Goal: Feedback & Contribution: Submit feedback/report problem

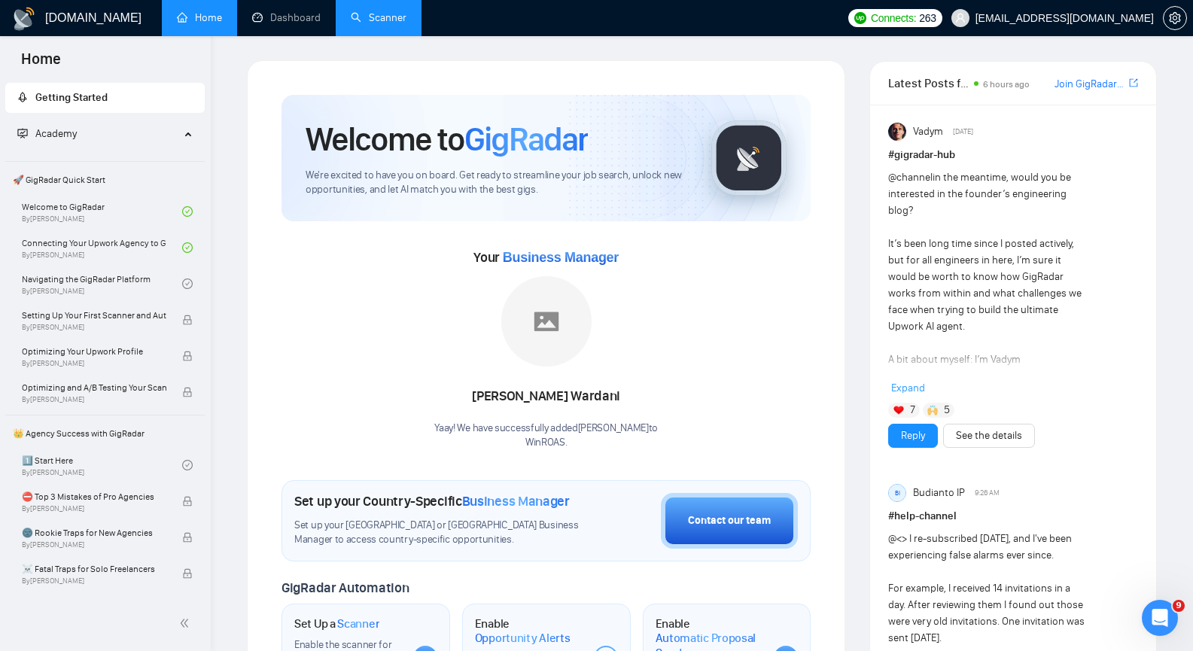
click at [391, 15] on link "Scanner" at bounding box center [379, 17] width 56 height 13
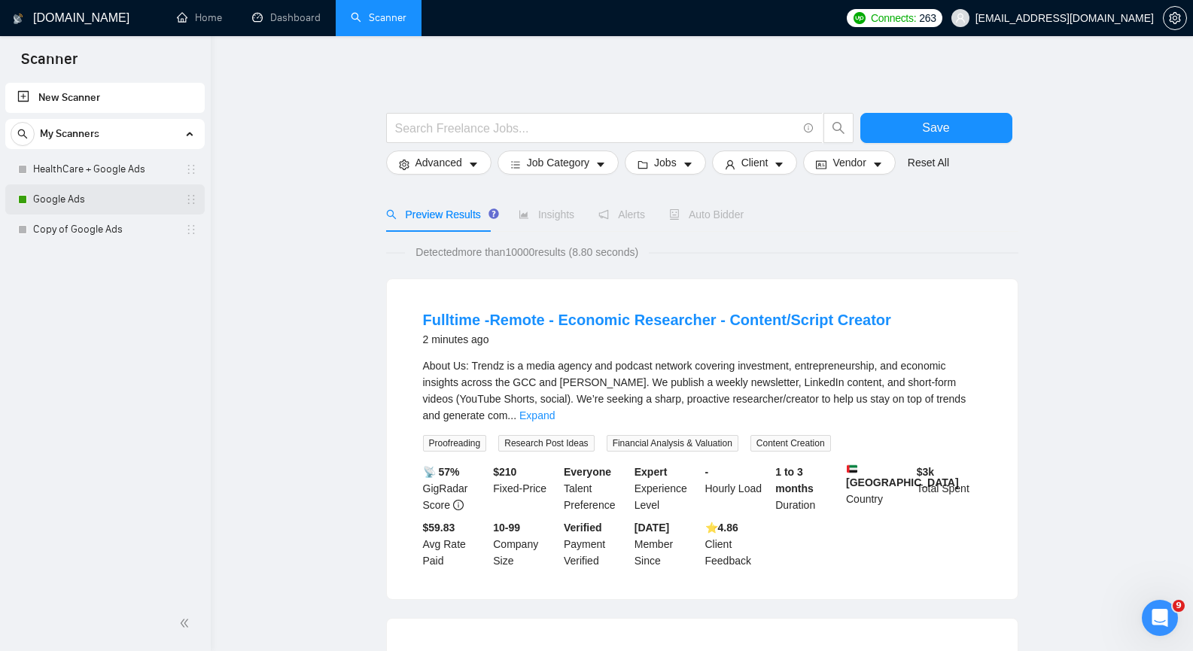
click at [96, 202] on link "Google Ads" at bounding box center [104, 199] width 143 height 30
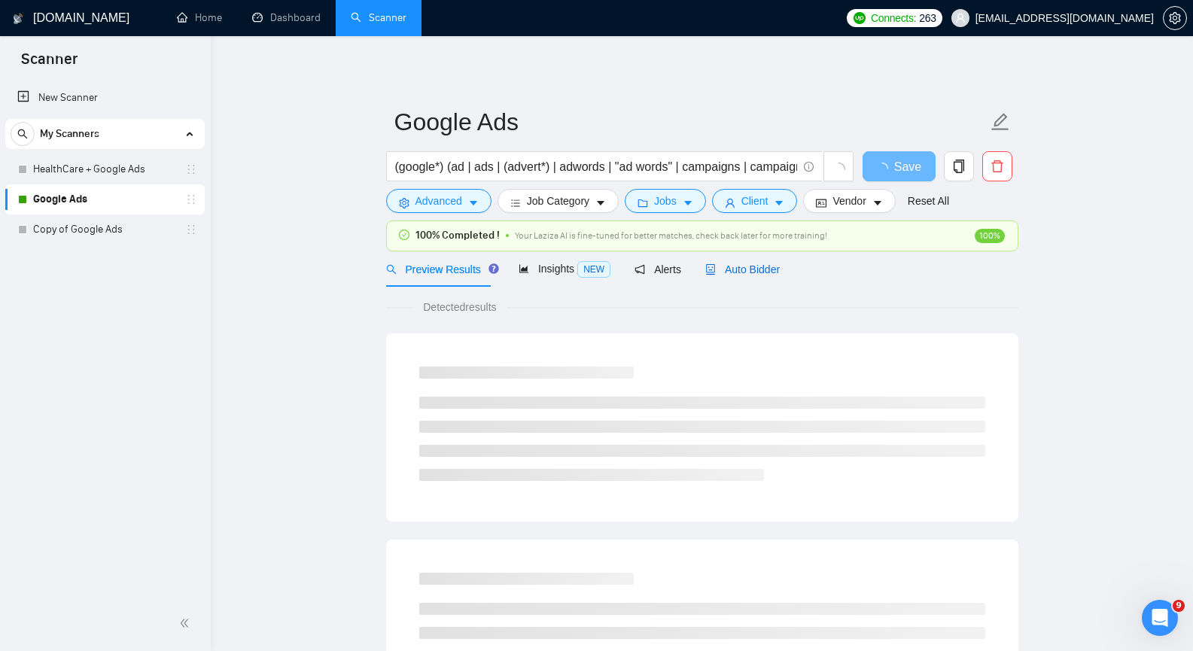
click at [750, 269] on span "Auto Bidder" at bounding box center [742, 269] width 75 height 12
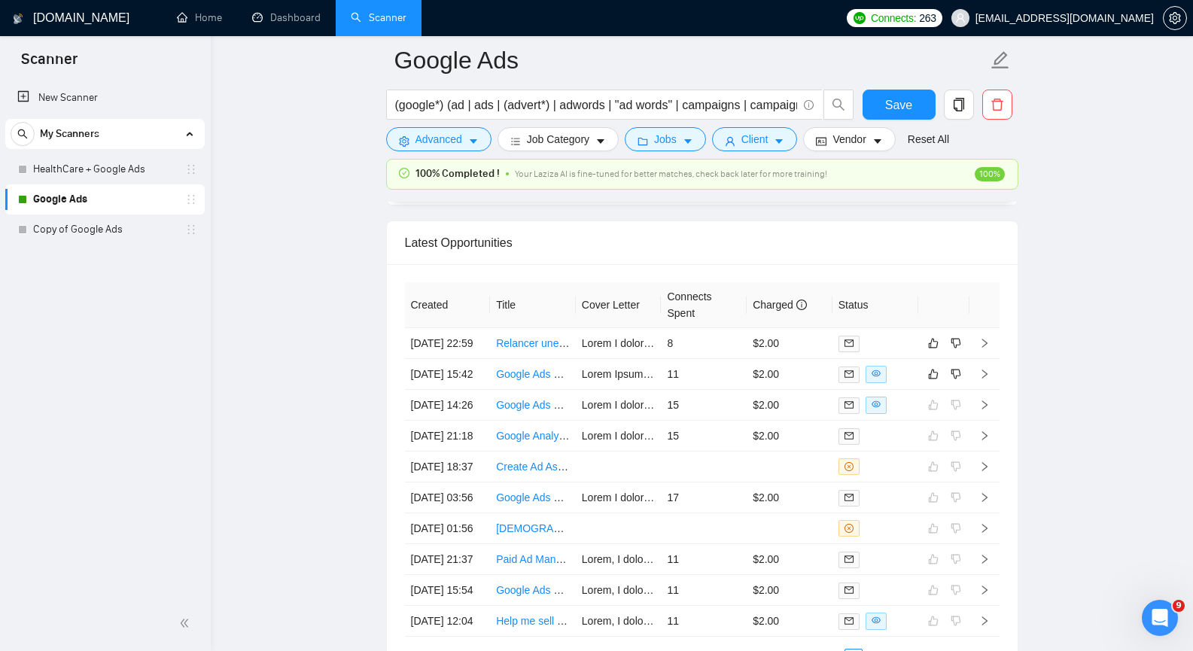
scroll to position [3764, 0]
click at [985, 376] on icon "right" at bounding box center [984, 371] width 5 height 9
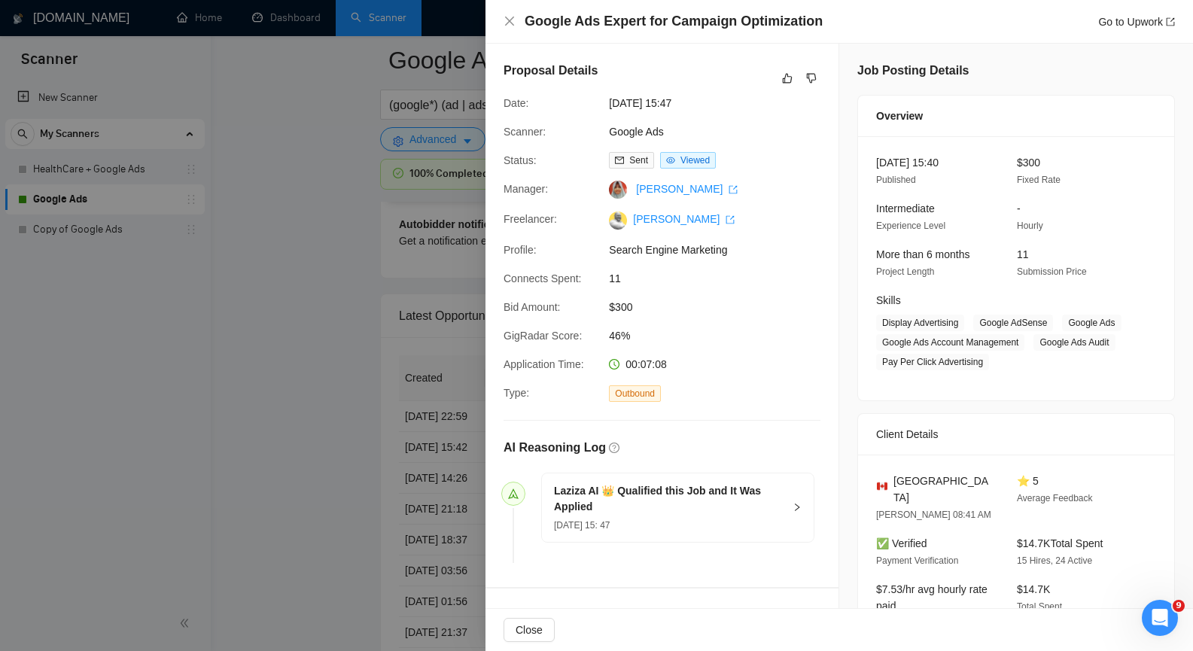
scroll to position [3689, 0]
click at [507, 17] on icon "close" at bounding box center [510, 21] width 12 height 12
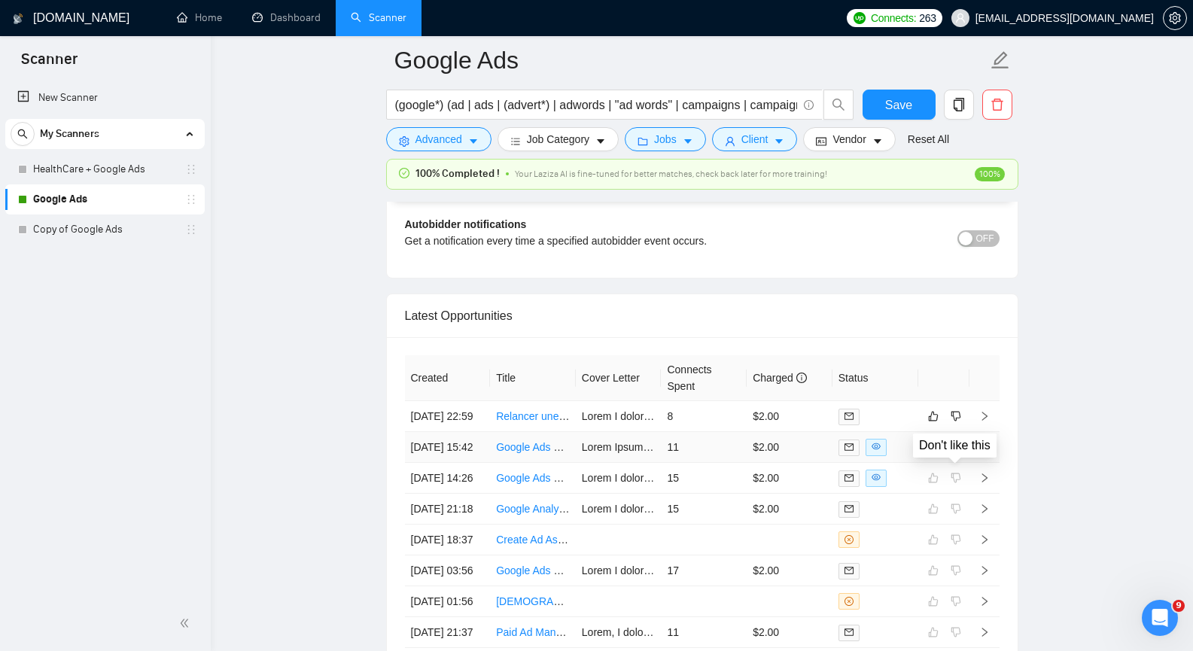
click at [953, 453] on icon "dislike" at bounding box center [956, 447] width 11 height 12
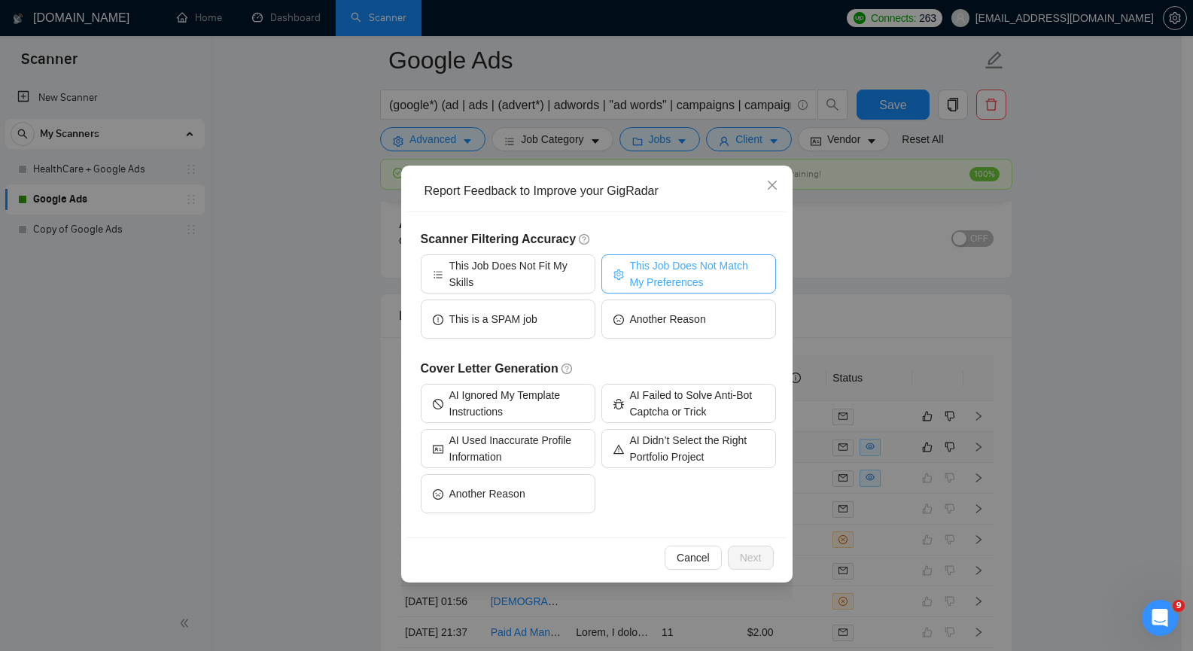
click at [707, 264] on span "This Job Does Not Match My Preferences" at bounding box center [697, 273] width 134 height 33
click at [751, 557] on span "Next" at bounding box center [751, 558] width 22 height 17
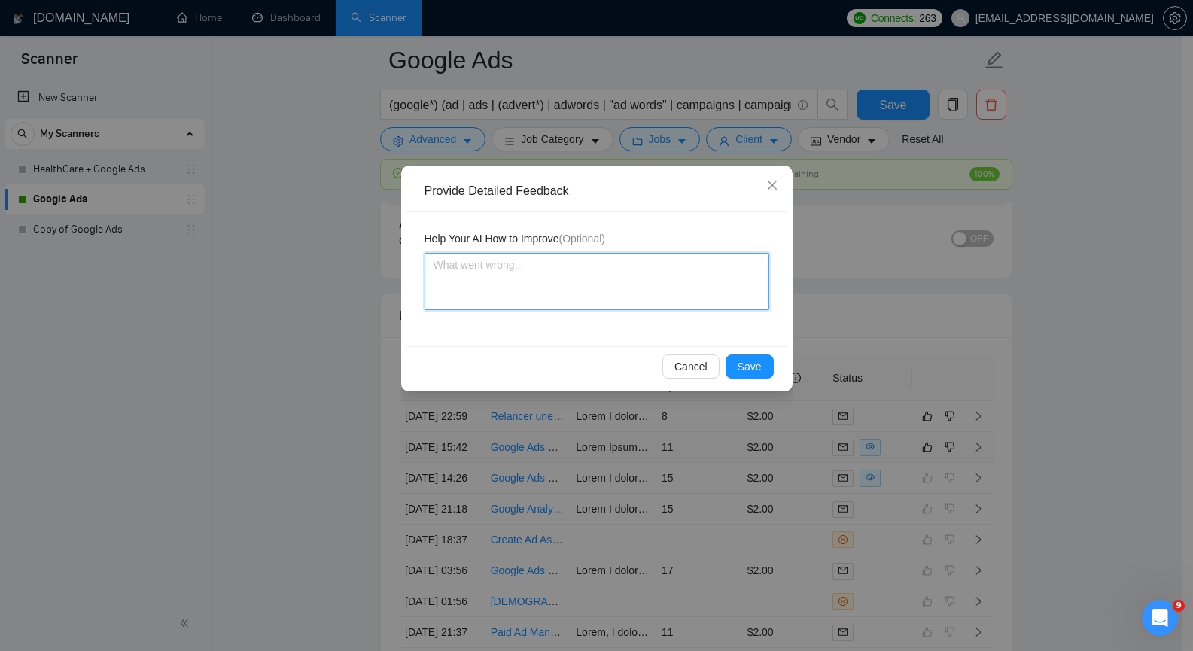
click at [537, 281] on textarea at bounding box center [597, 281] width 345 height 57
click at [634, 272] on textarea at bounding box center [597, 281] width 345 height 57
paste textarea "The client offers a low payment of $300."
type textarea "The client offers a low payment of $300."
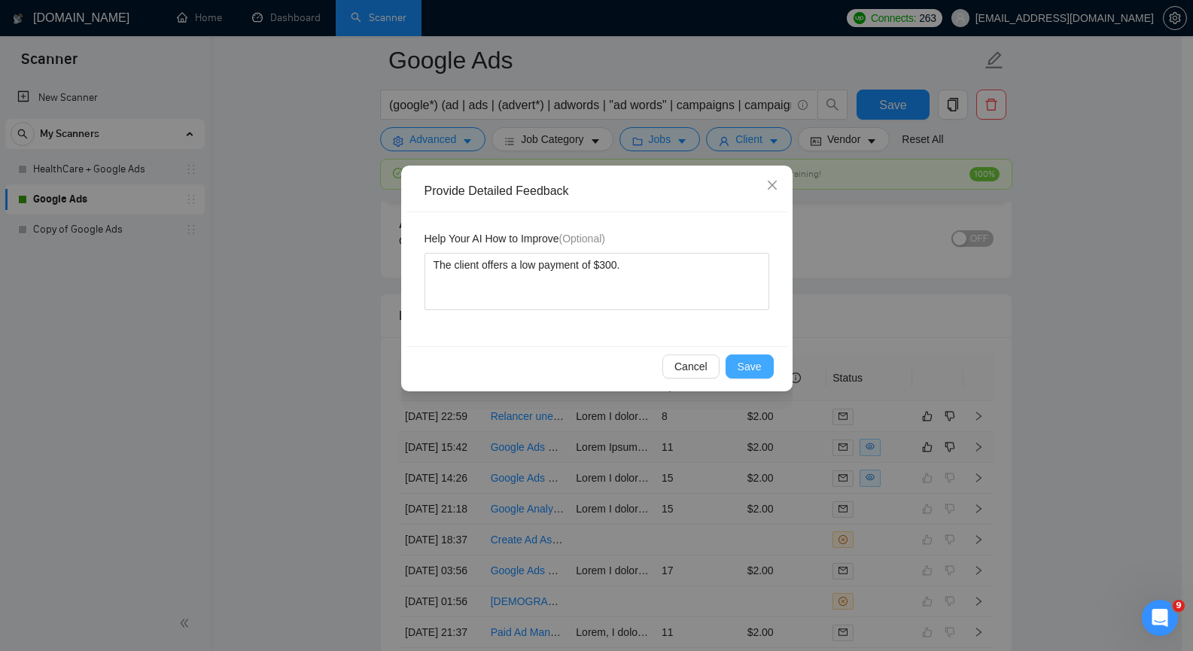
click at [754, 367] on span "Save" at bounding box center [750, 366] width 24 height 17
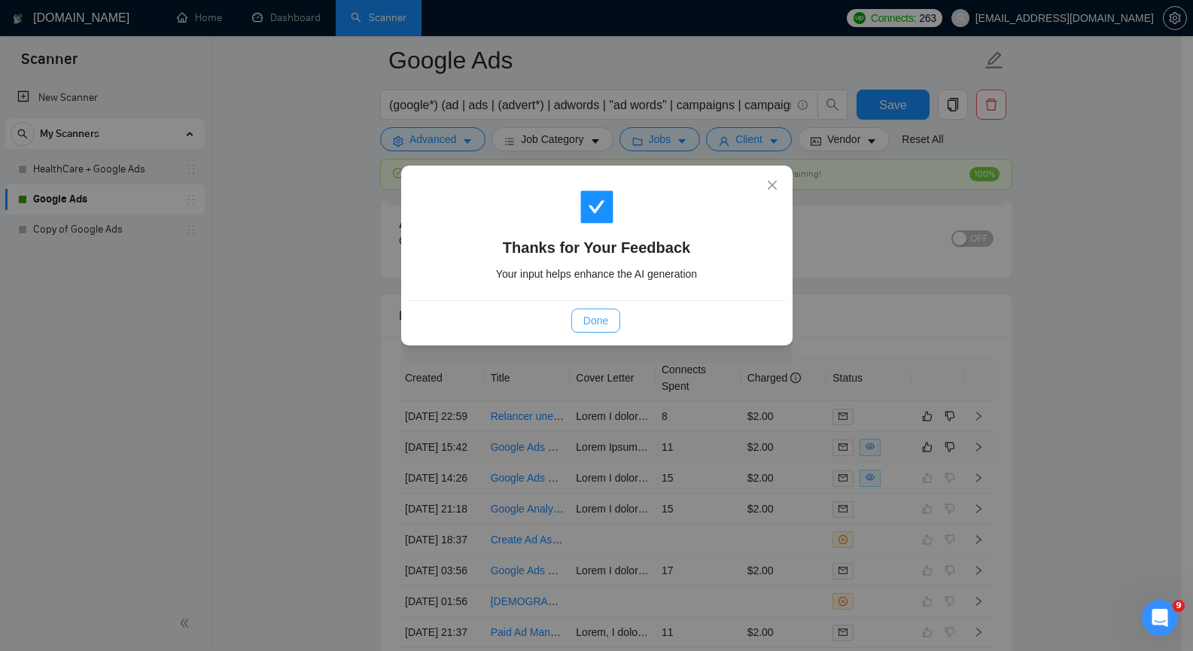
click at [597, 325] on span "Done" at bounding box center [595, 320] width 25 height 17
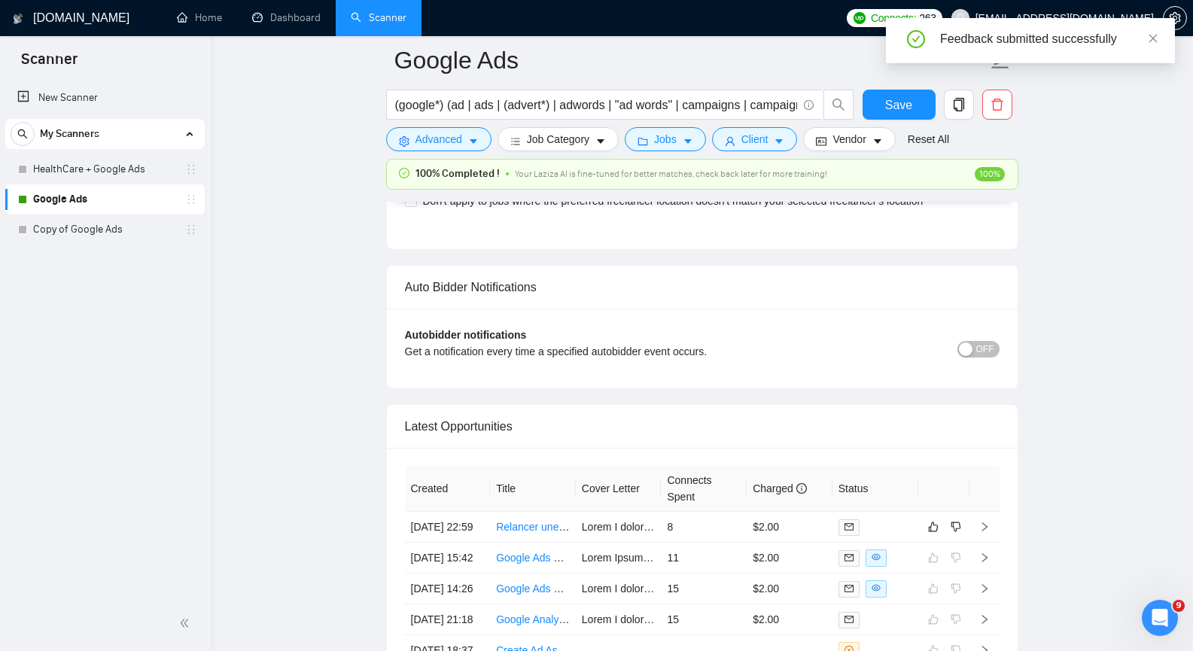
scroll to position [3613, 0]
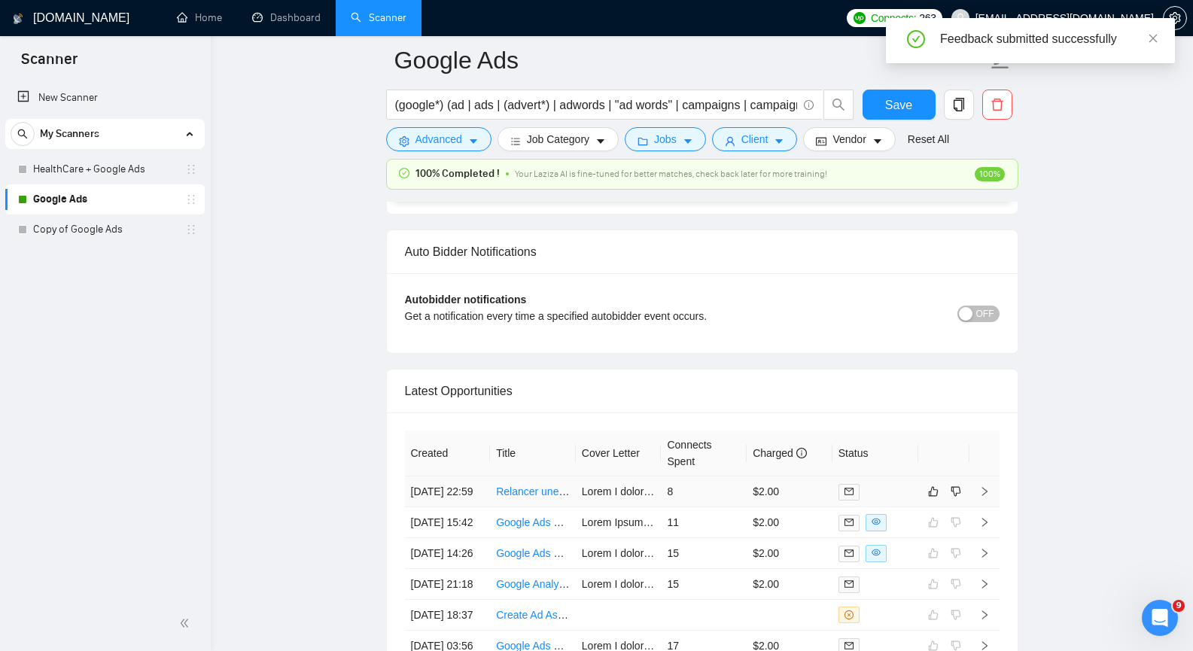
click at [982, 497] on icon "right" at bounding box center [984, 491] width 11 height 11
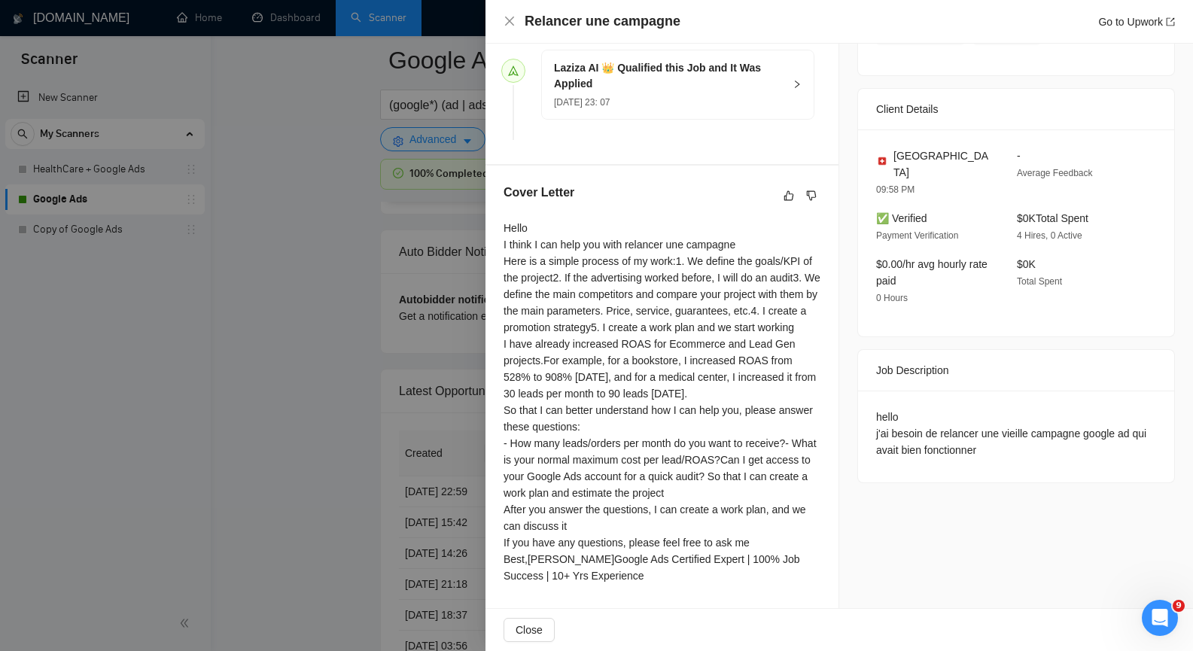
scroll to position [452, 0]
click at [510, 22] on icon "close" at bounding box center [509, 21] width 9 height 9
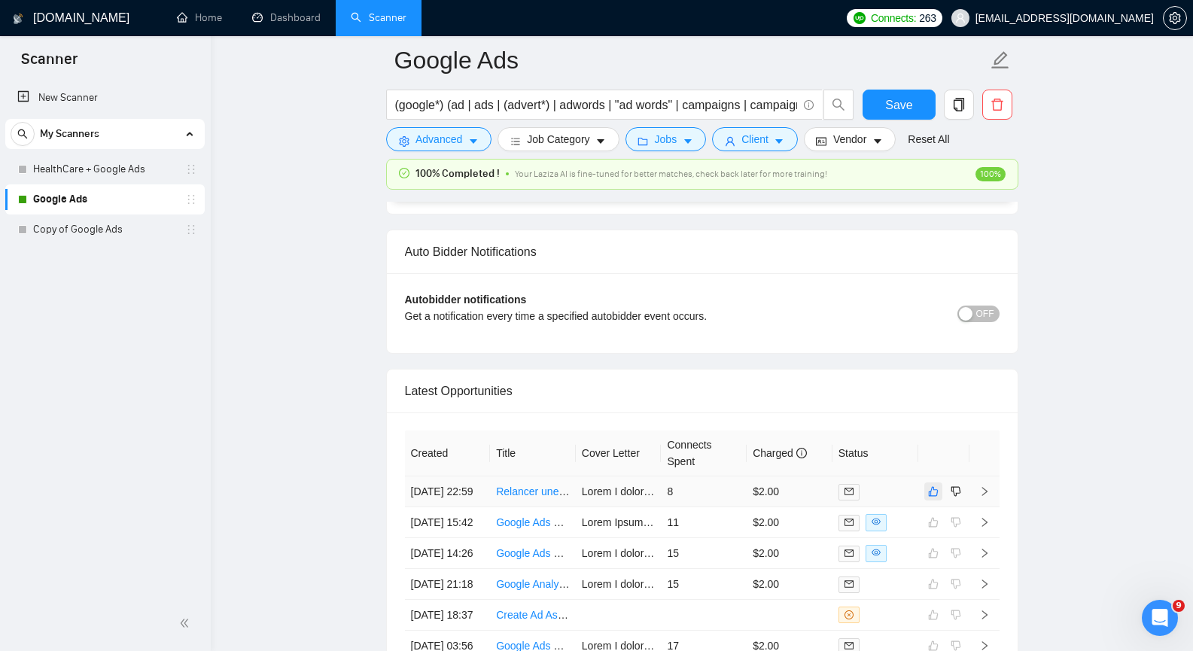
click at [936, 498] on icon "like" at bounding box center [933, 492] width 11 height 12
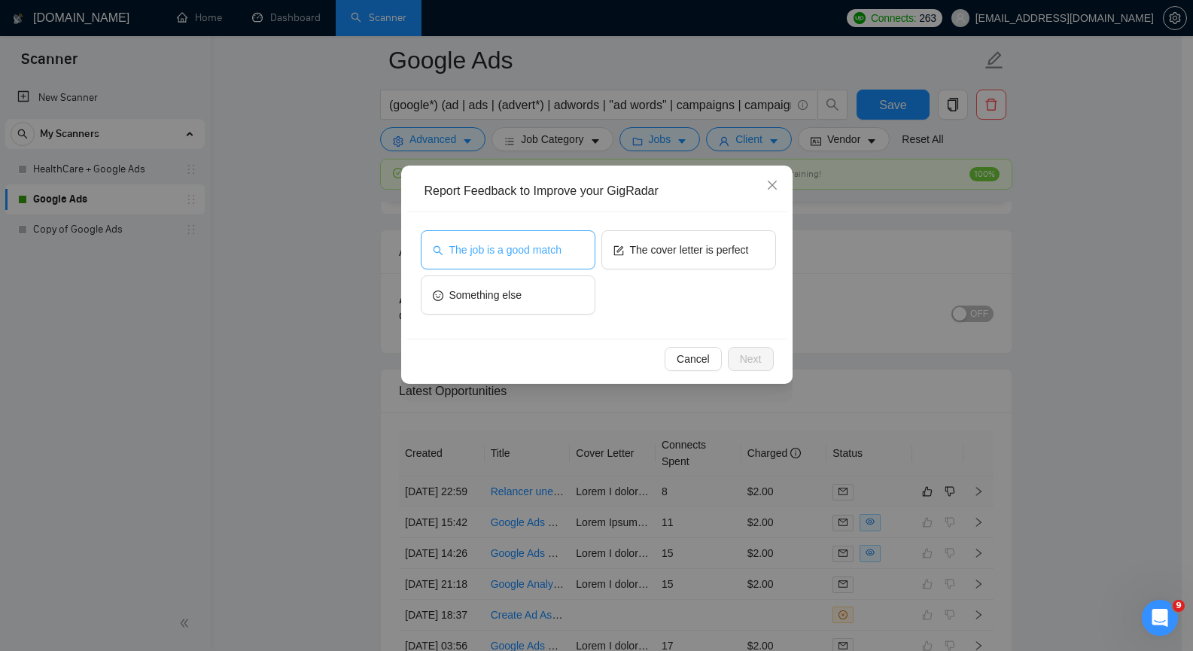
click at [513, 239] on button "The job is a good match" at bounding box center [508, 249] width 175 height 39
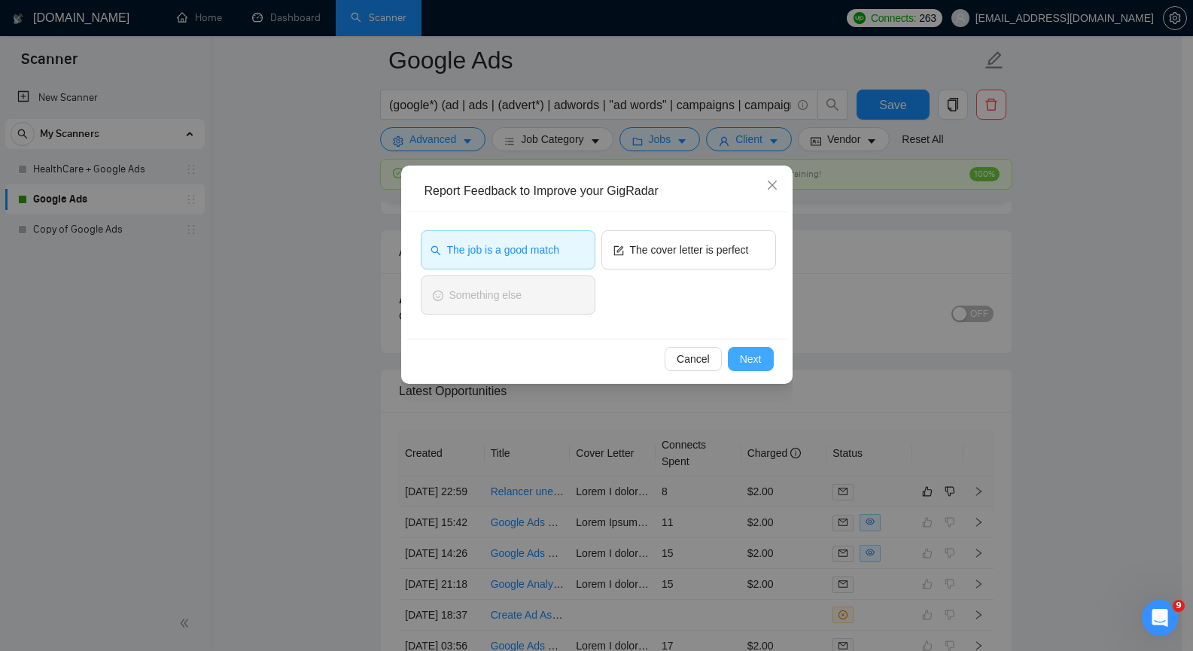
click at [767, 360] on button "Next" at bounding box center [751, 359] width 46 height 24
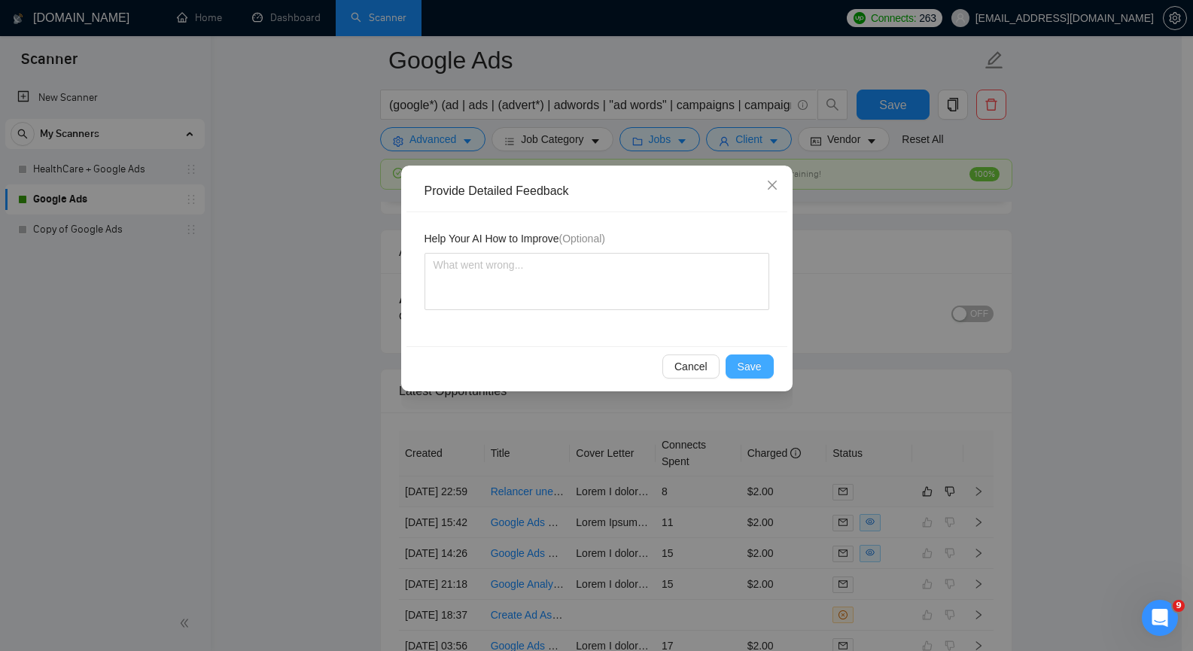
click at [766, 364] on button "Save" at bounding box center [750, 367] width 48 height 24
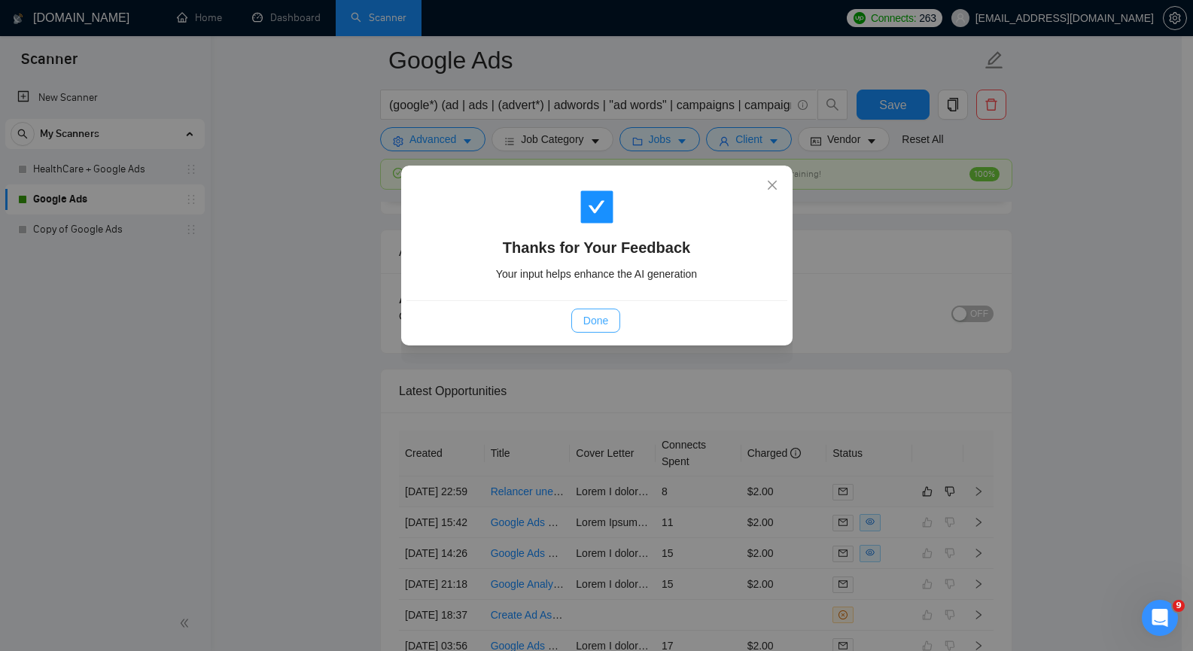
click at [602, 326] on span "Done" at bounding box center [595, 320] width 25 height 17
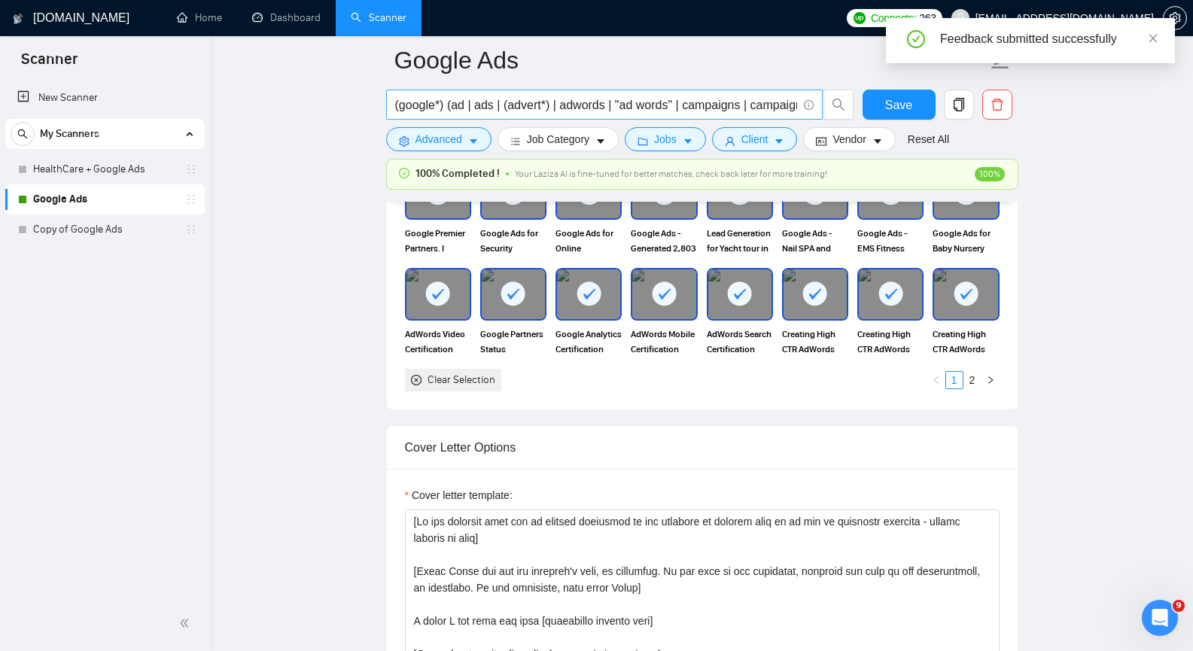
scroll to position [1435, 0]
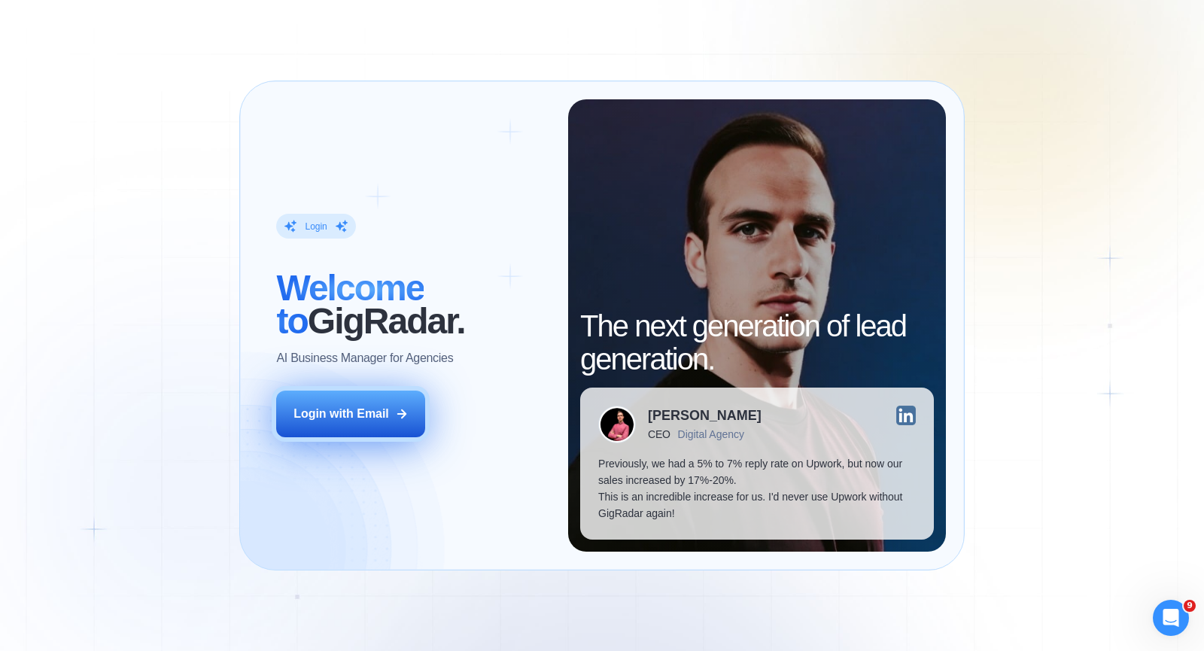
click at [314, 413] on div "Login with Email" at bounding box center [342, 414] width 96 height 17
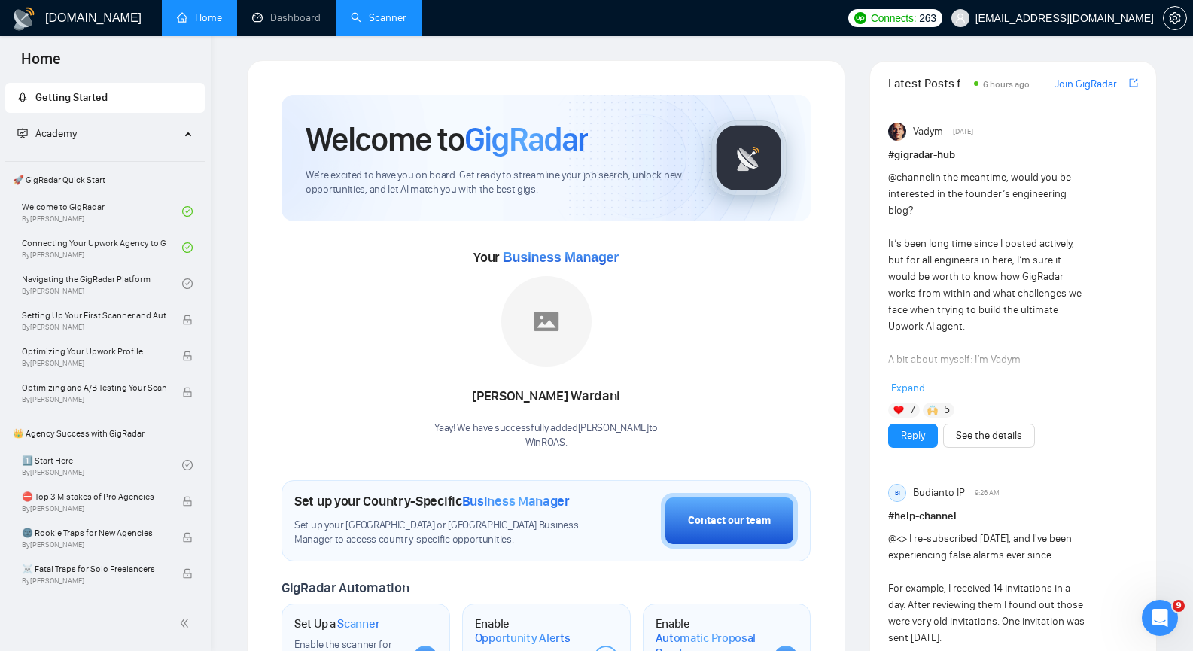
click at [383, 23] on link "Scanner" at bounding box center [379, 17] width 56 height 13
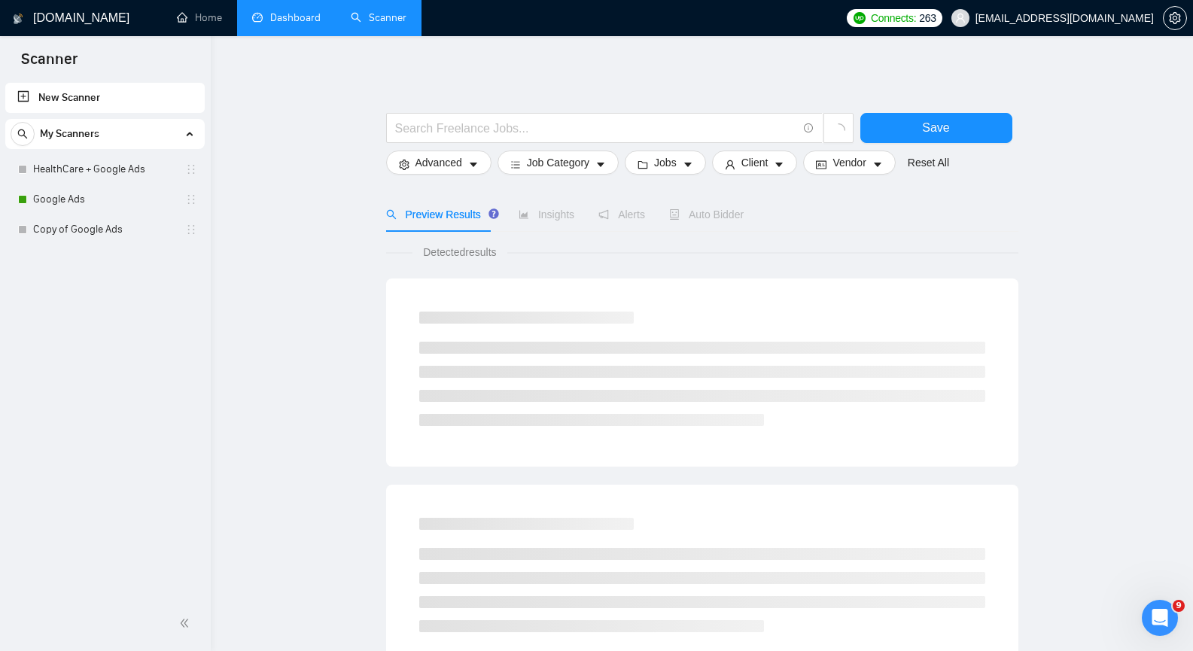
click at [289, 14] on link "Dashboard" at bounding box center [286, 17] width 69 height 13
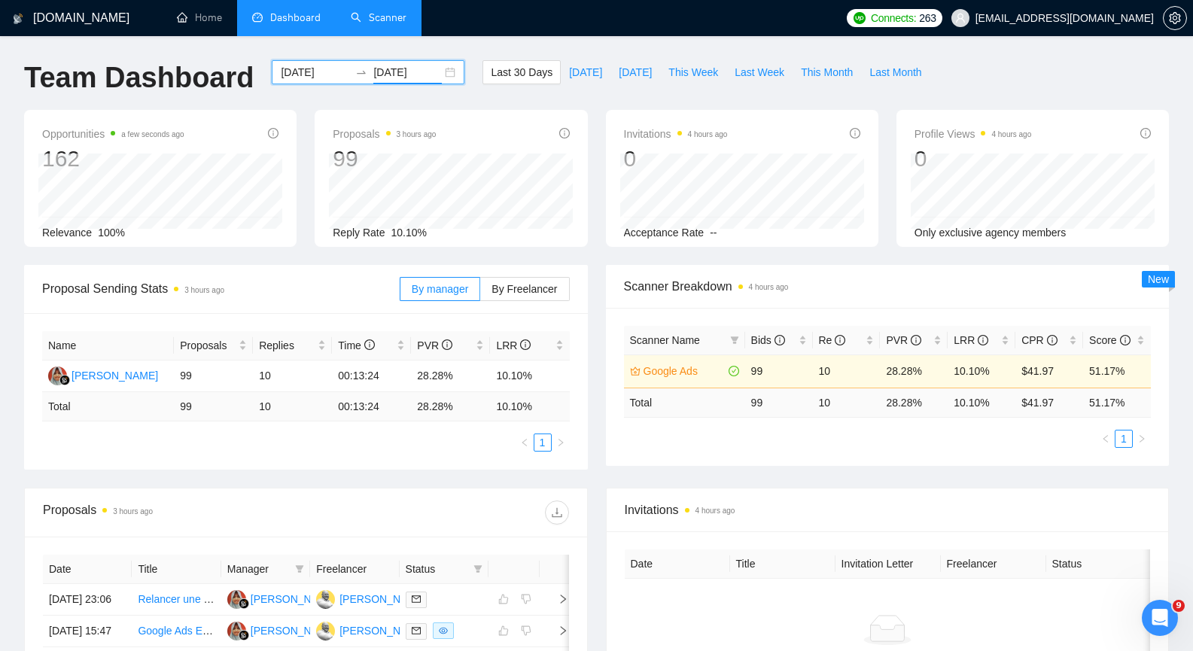
click at [408, 73] on input "[DATE]" at bounding box center [407, 72] width 69 height 17
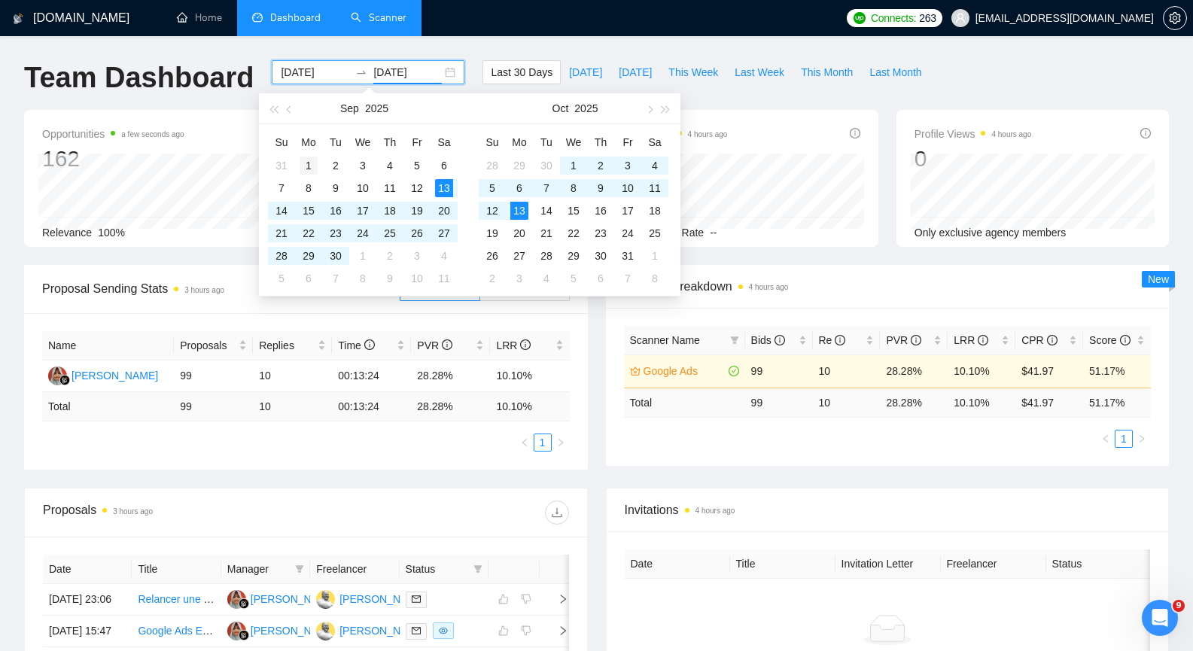
type input "[DATE]"
click at [309, 164] on div "1" at bounding box center [309, 166] width 18 height 18
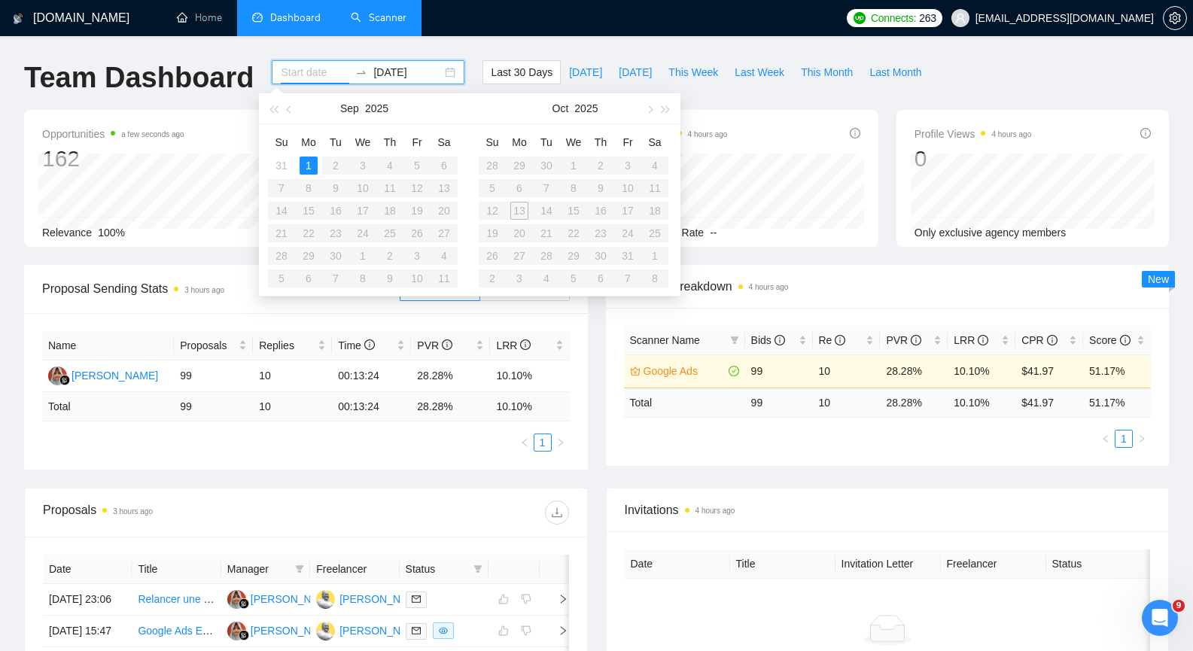
click at [523, 212] on table "Su Mo Tu We Th Fr Sa 28 29 30 1 2 3 4 5 6 7 8 9 10 11 12 13 14 15 16 17 18 19 2…" at bounding box center [574, 210] width 190 height 160
click at [391, 72] on input "[DATE]" at bounding box center [407, 72] width 69 height 17
type input "[DATE]"
click at [516, 206] on div "13" at bounding box center [519, 211] width 18 height 18
type input "2025-09-03"
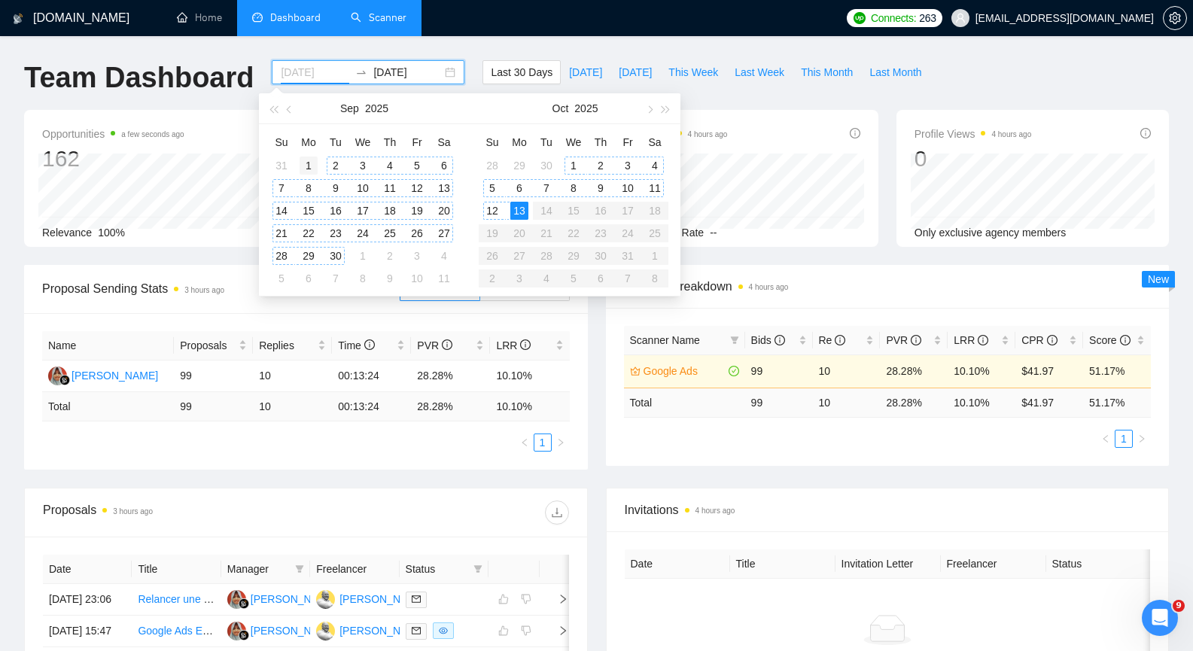
type input "[DATE]"
click at [312, 161] on div "1" at bounding box center [309, 166] width 18 height 18
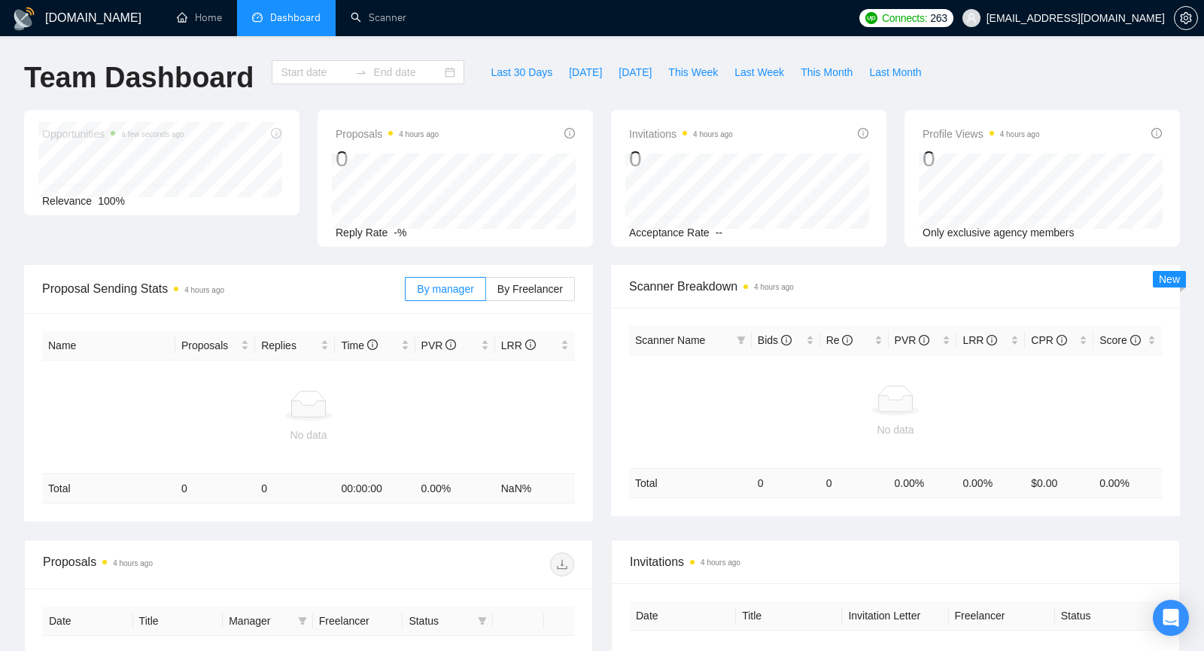
type input "[DATE]"
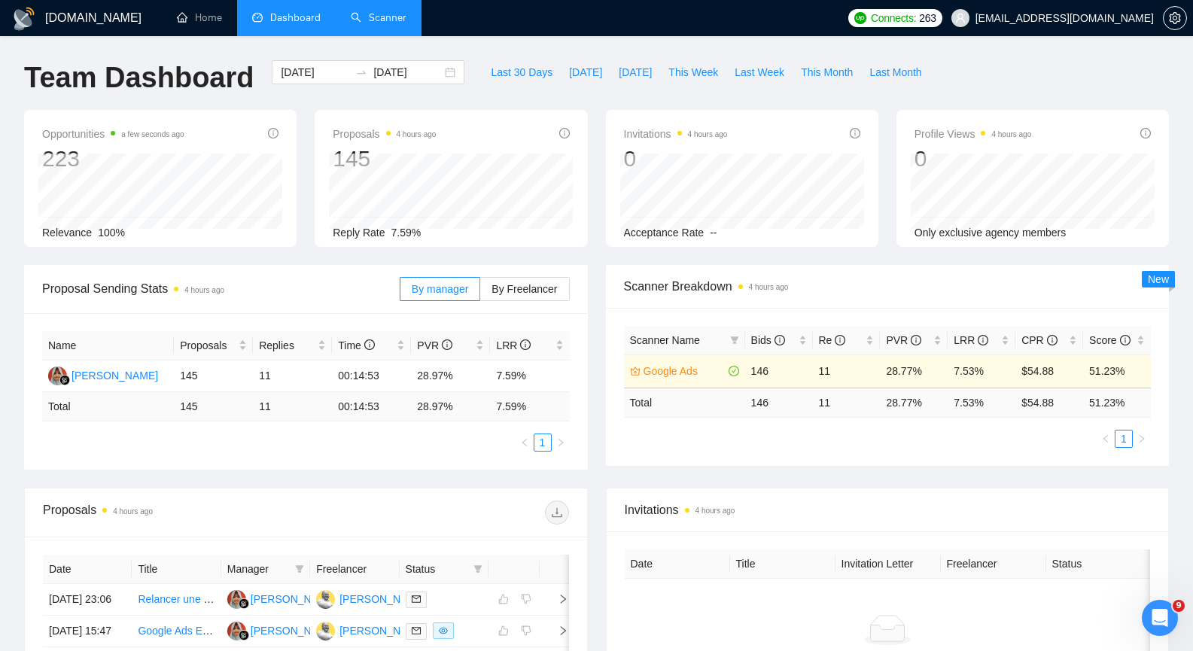
click at [366, 17] on link "Scanner" at bounding box center [379, 17] width 56 height 13
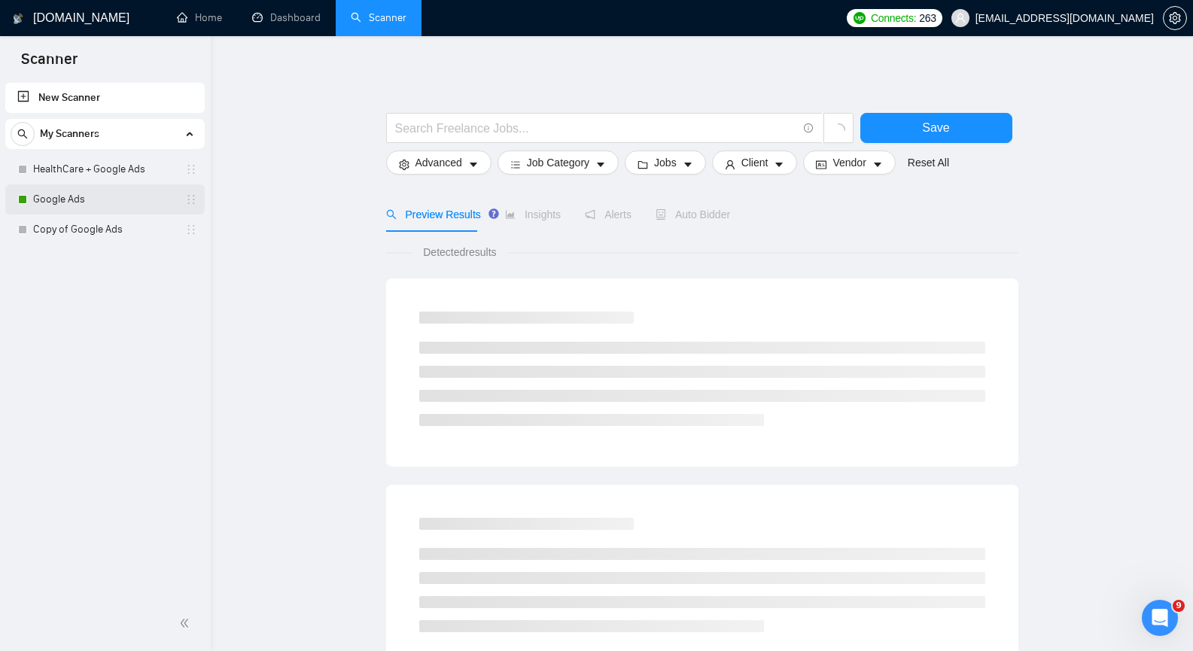
click at [139, 202] on link "Google Ads" at bounding box center [104, 199] width 143 height 30
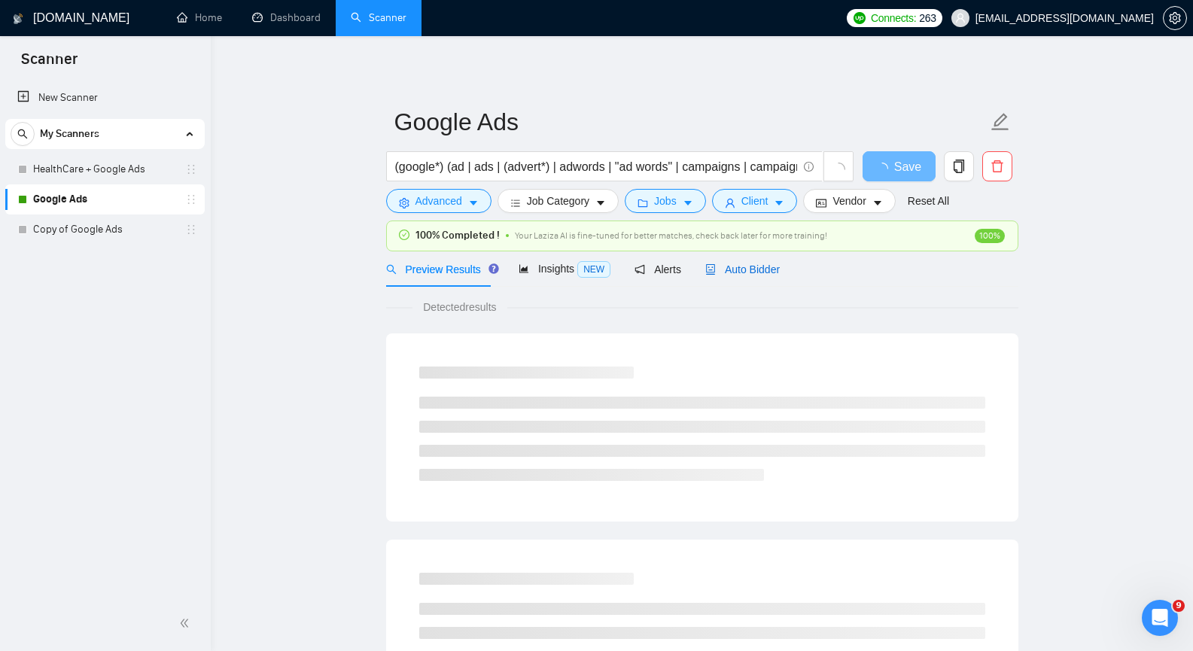
click at [768, 265] on span "Auto Bidder" at bounding box center [742, 269] width 75 height 12
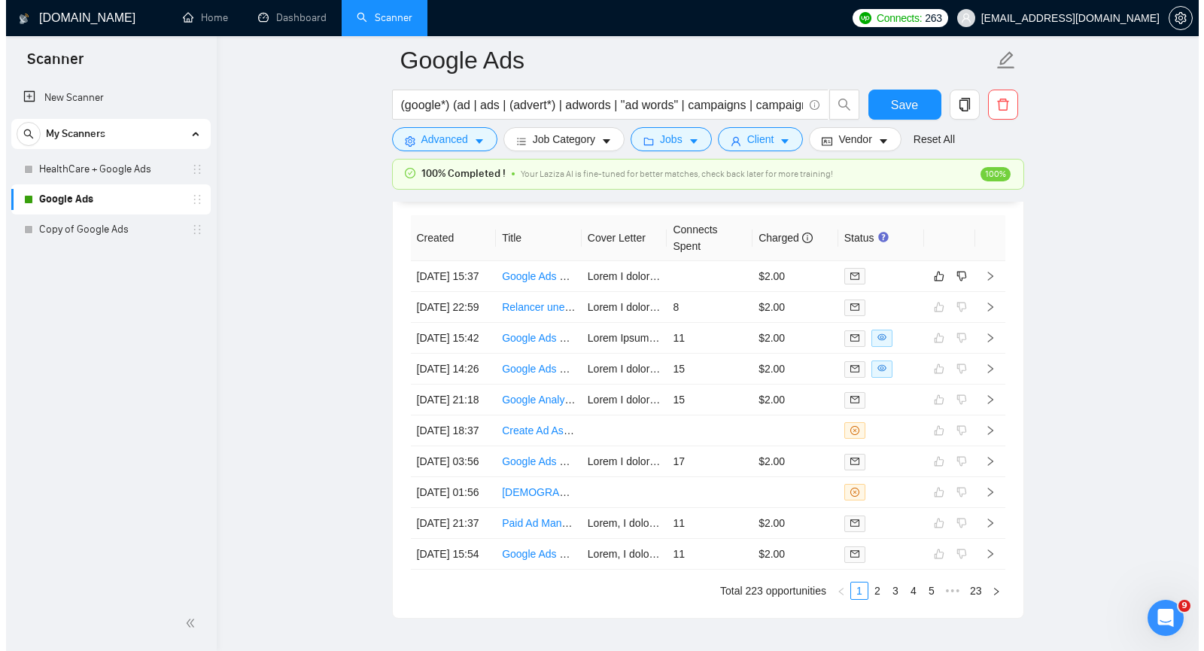
scroll to position [3839, 0]
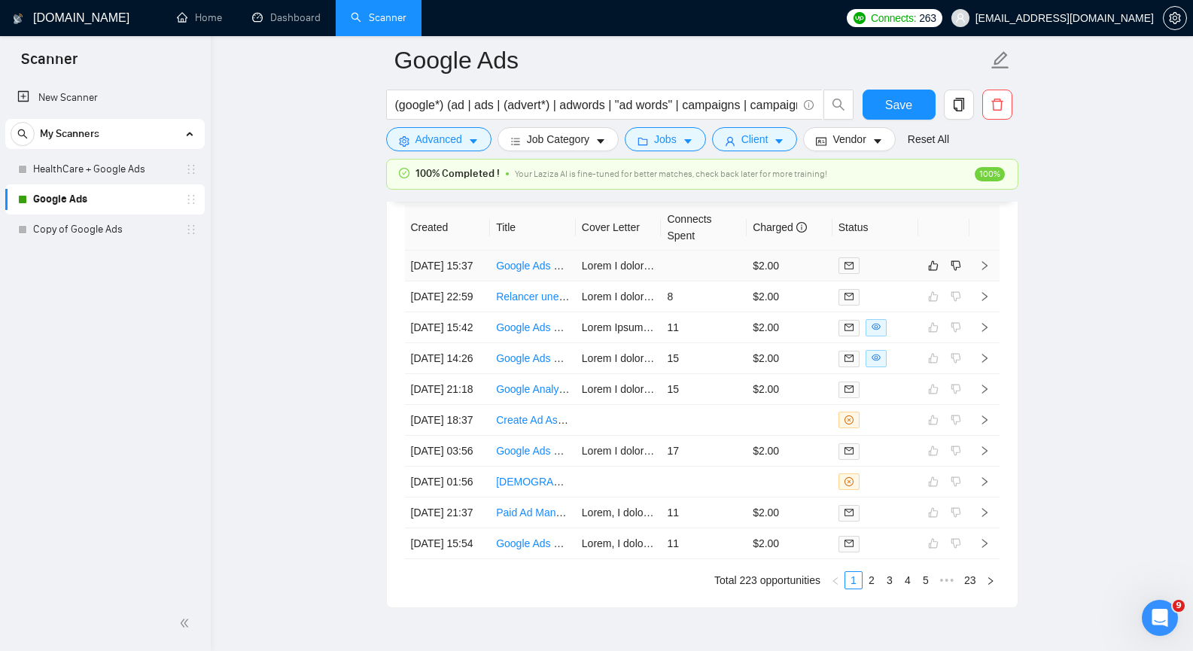
click at [985, 270] on icon "right" at bounding box center [984, 265] width 5 height 9
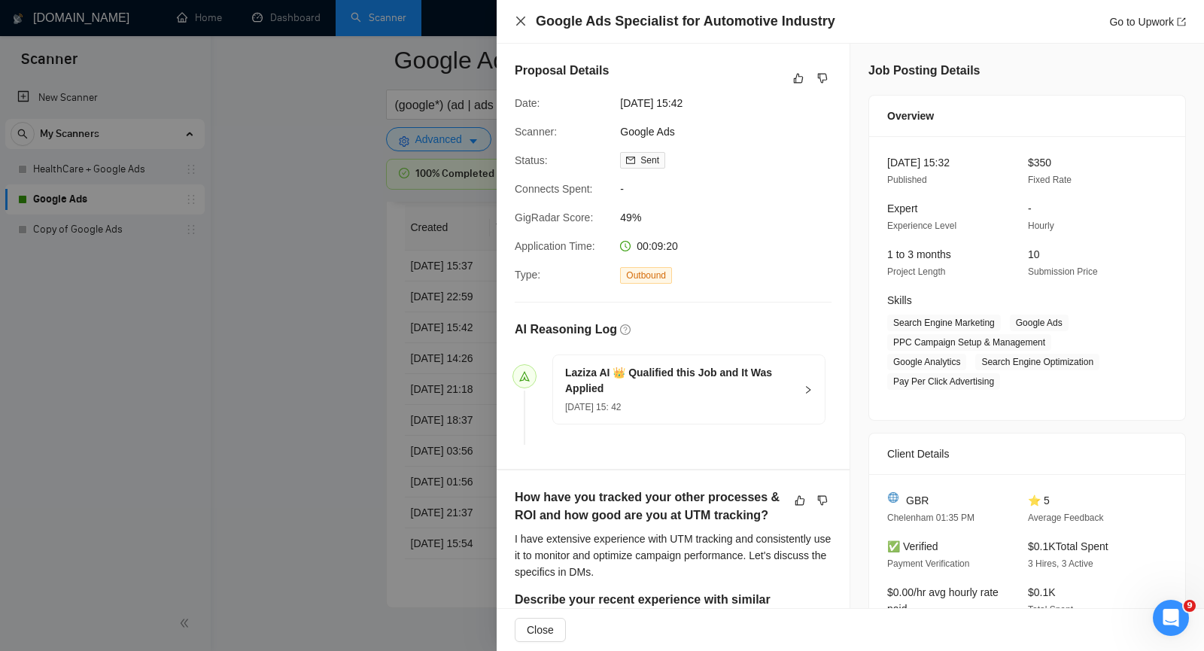
click at [522, 19] on icon "close" at bounding box center [521, 21] width 12 height 12
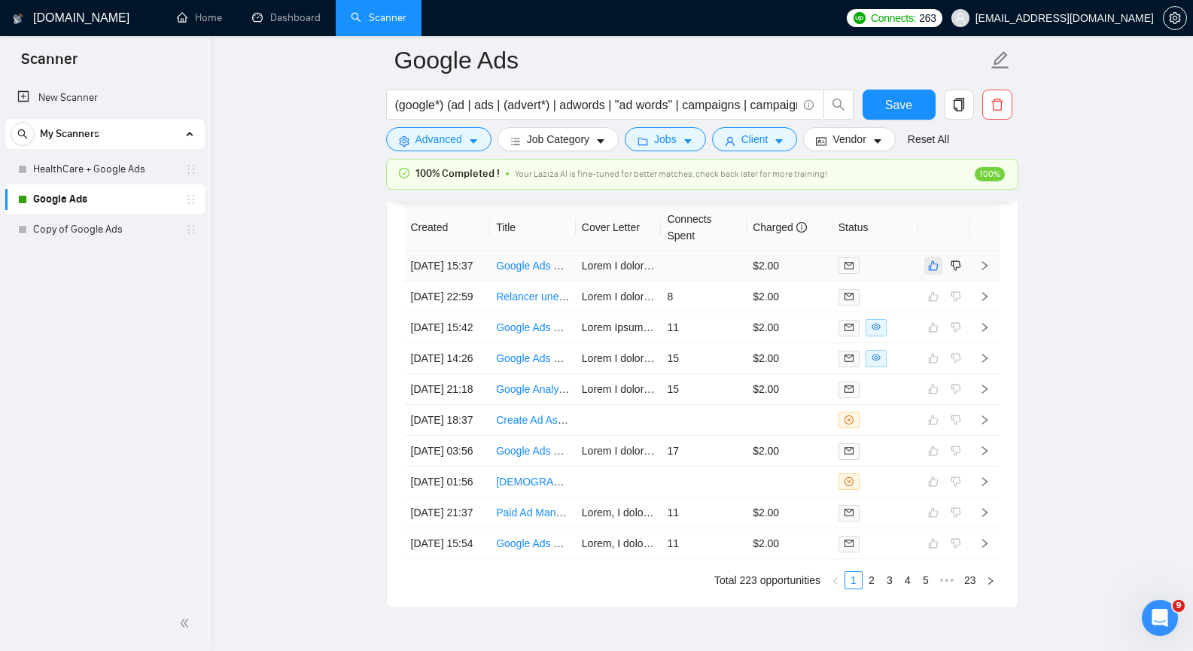
click at [936, 267] on button "button" at bounding box center [933, 266] width 18 height 18
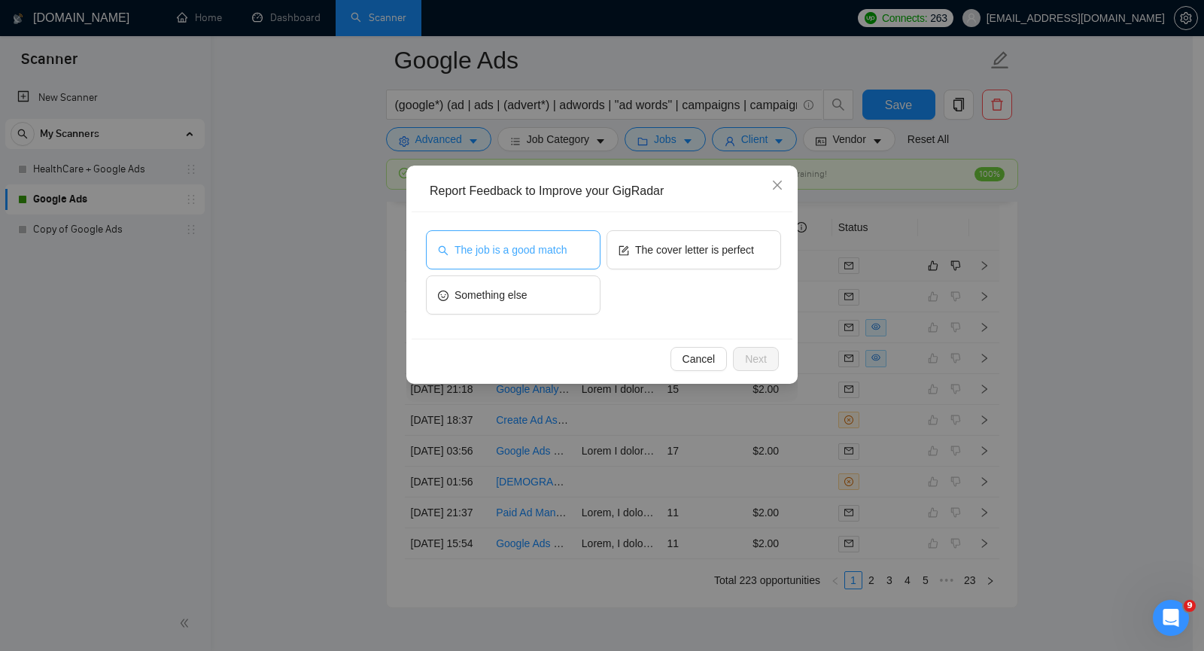
click at [493, 249] on span "The job is a good match" at bounding box center [511, 250] width 112 height 17
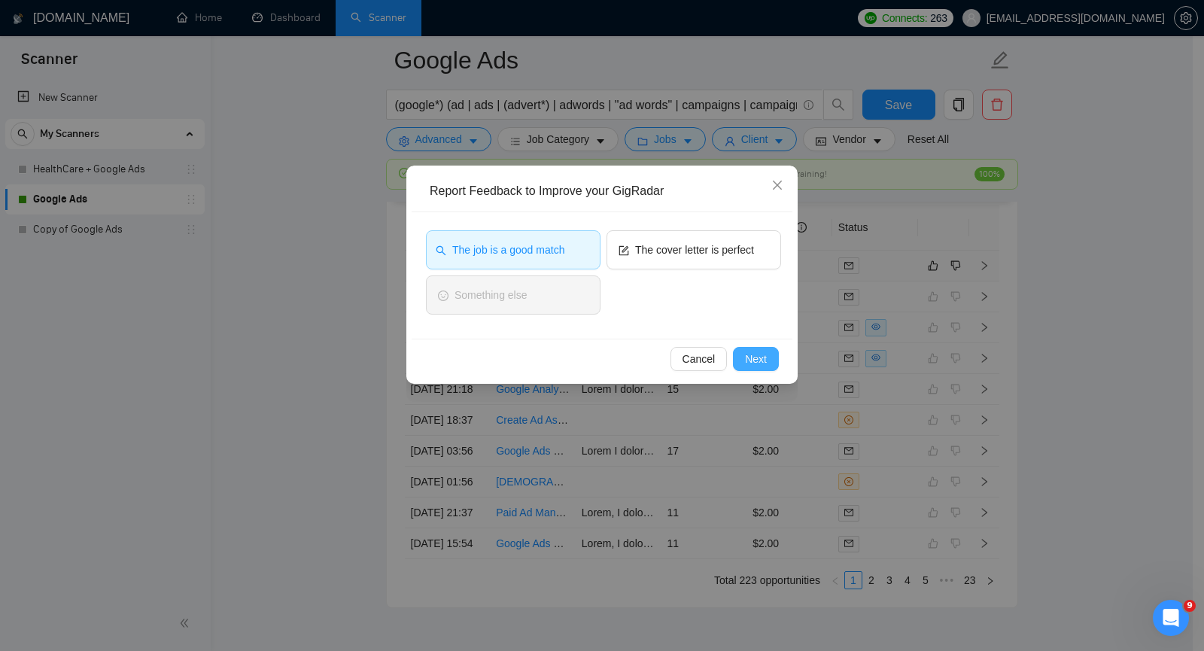
click at [748, 358] on span "Next" at bounding box center [756, 359] width 22 height 17
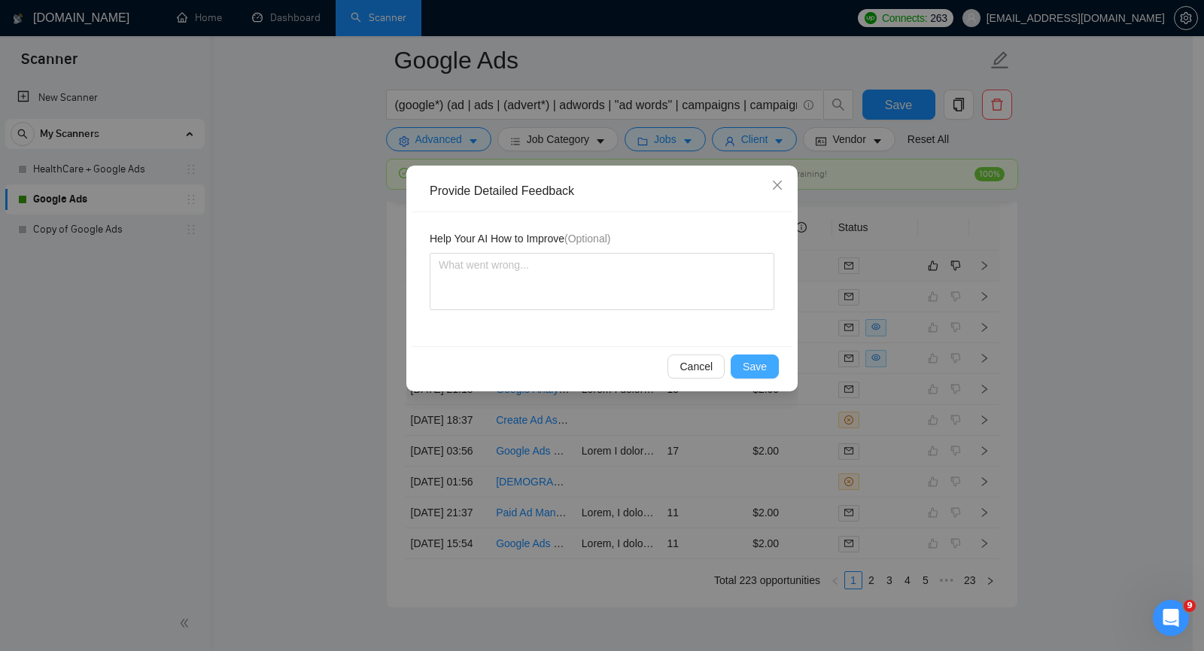
click at [757, 364] on span "Save" at bounding box center [755, 366] width 24 height 17
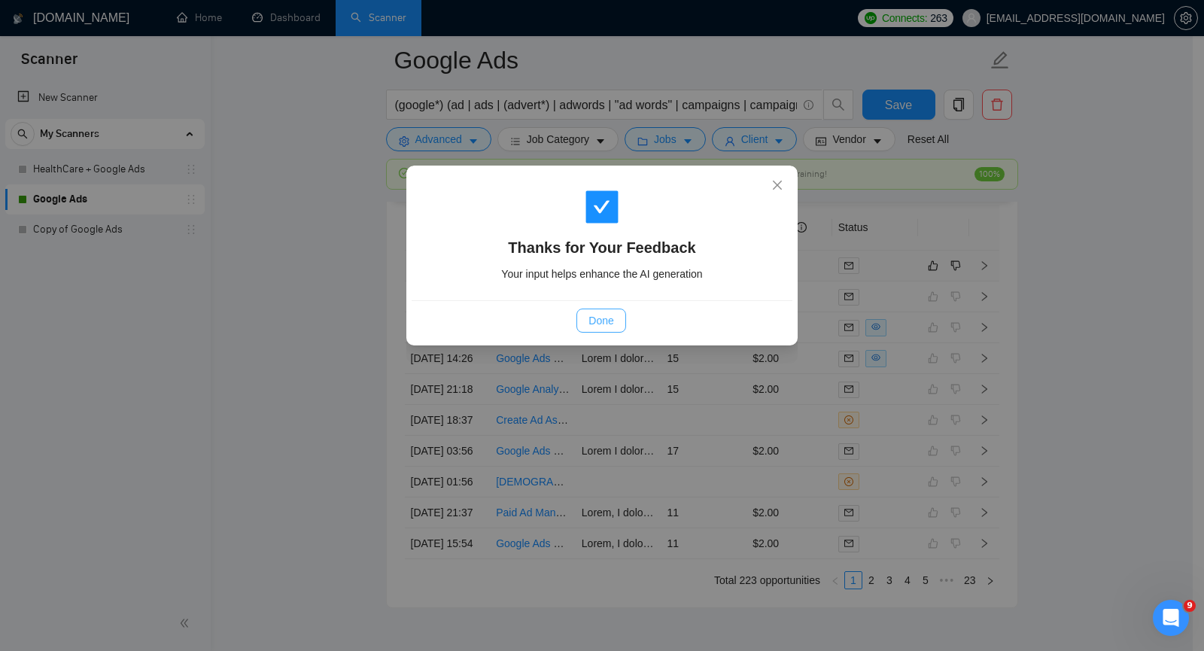
click at [614, 318] on span "Done" at bounding box center [601, 320] width 25 height 17
